Goal: Task Accomplishment & Management: Use online tool/utility

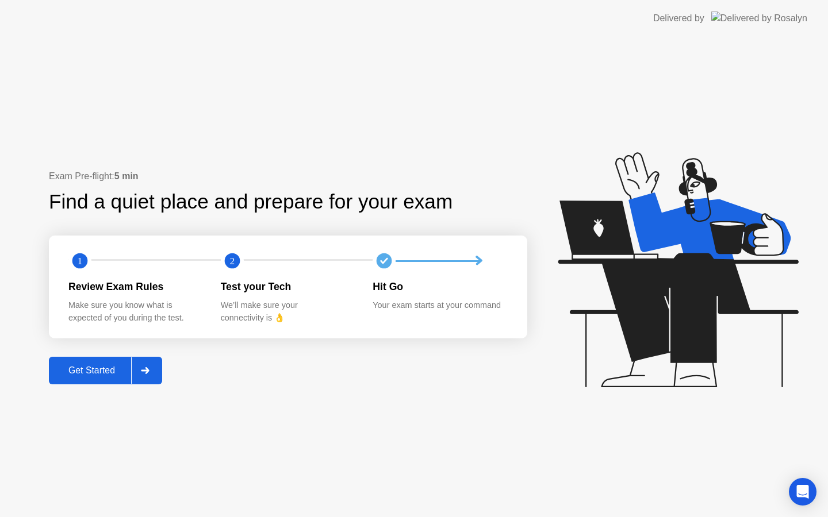
click at [139, 372] on div at bounding box center [145, 370] width 28 height 26
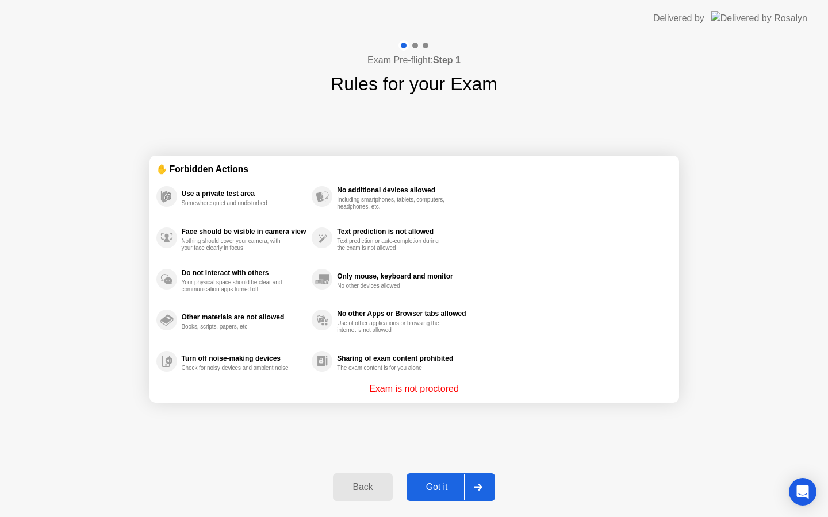
click at [466, 491] on div at bounding box center [478, 487] width 28 height 26
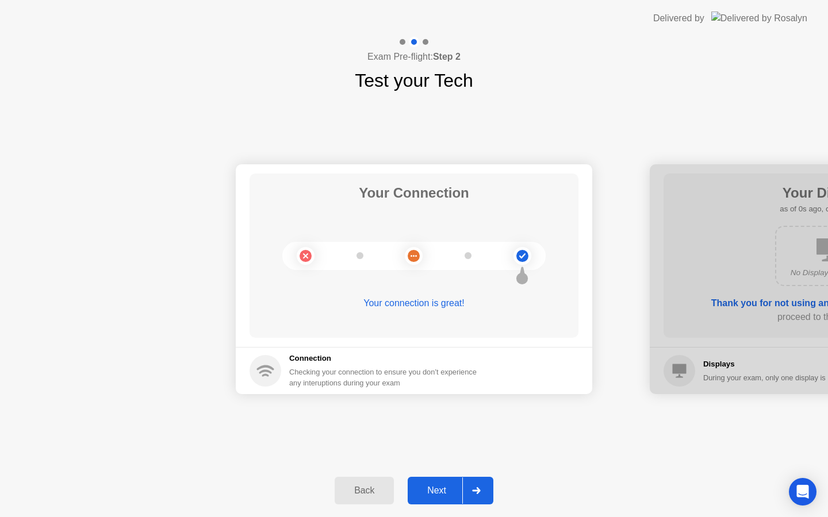
click at [478, 492] on icon at bounding box center [476, 490] width 8 height 7
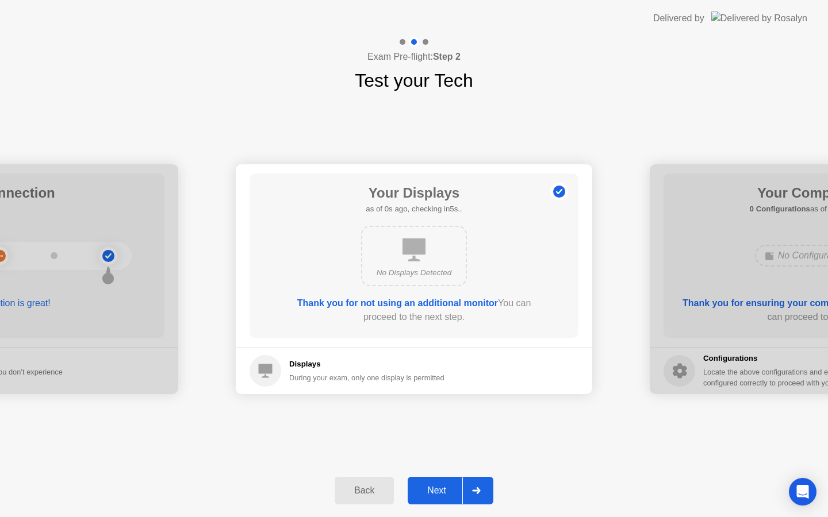
click at [479, 493] on icon at bounding box center [476, 490] width 9 height 7
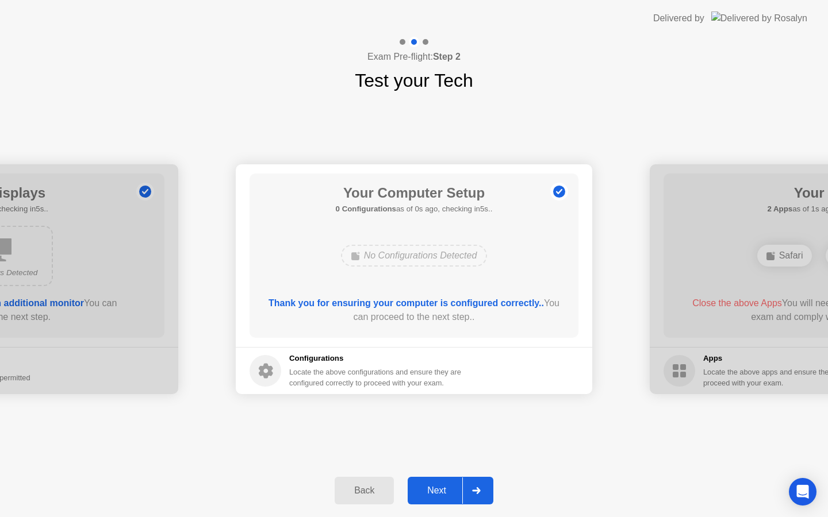
click at [479, 493] on icon at bounding box center [476, 490] width 9 height 7
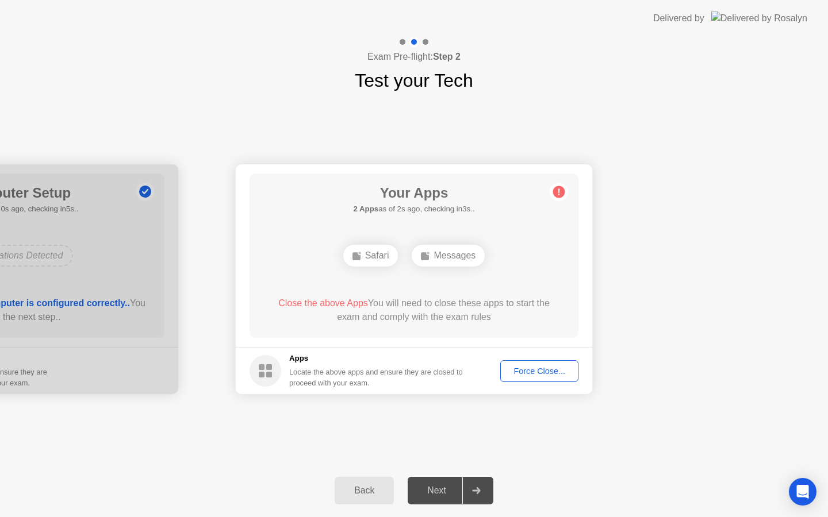
click at [538, 367] on div "Force Close..." at bounding box center [539, 371] width 70 height 9
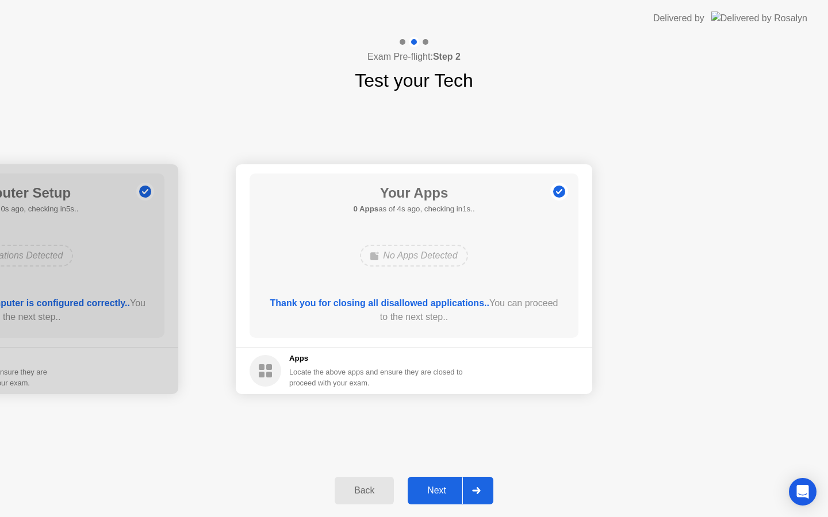
click at [472, 494] on icon at bounding box center [476, 490] width 9 height 7
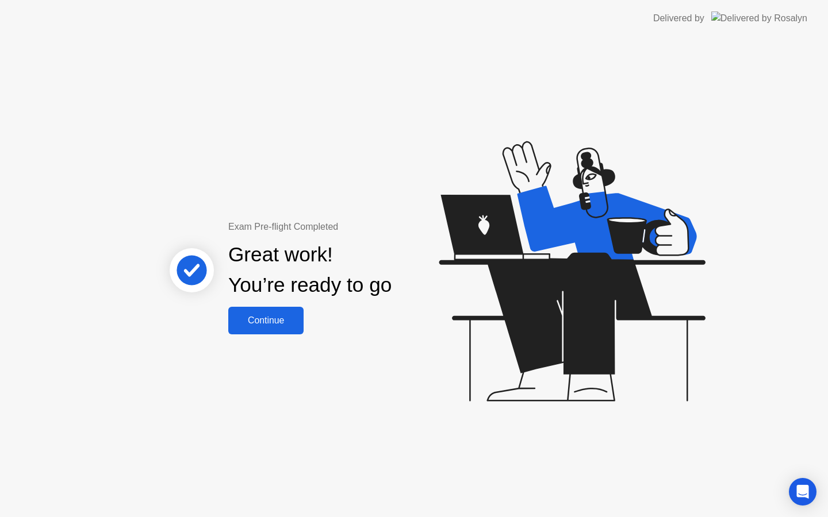
click at [278, 315] on div "Continue" at bounding box center [266, 320] width 68 height 10
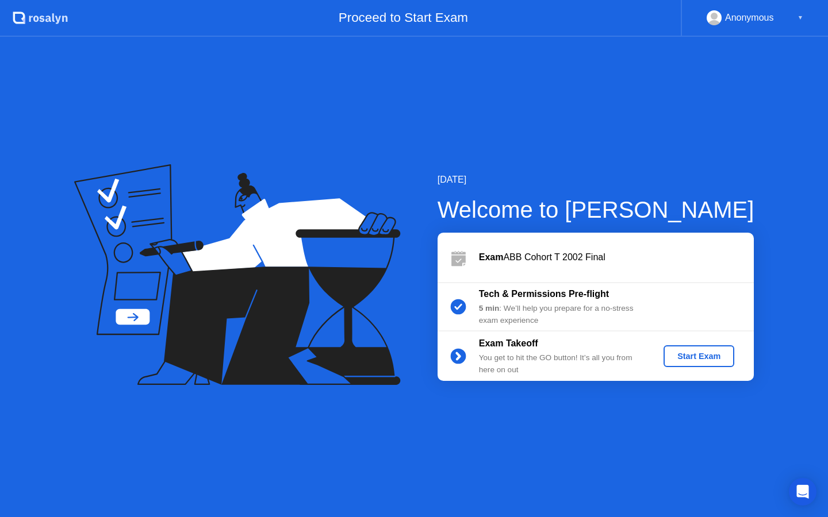
click at [702, 353] on div "Start Exam" at bounding box center [698, 356] width 61 height 9
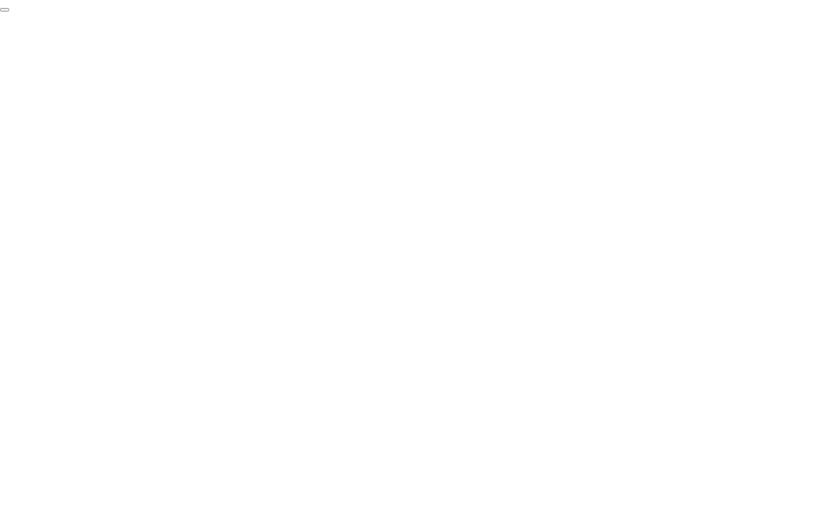
click div "End Proctoring Session"
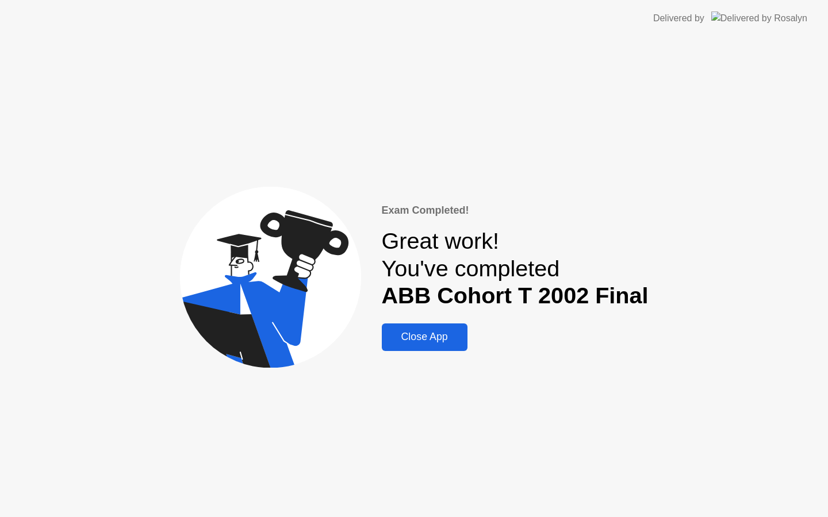
click at [428, 332] on div "Close App" at bounding box center [424, 337] width 79 height 12
